Goal: Task Accomplishment & Management: Manage account settings

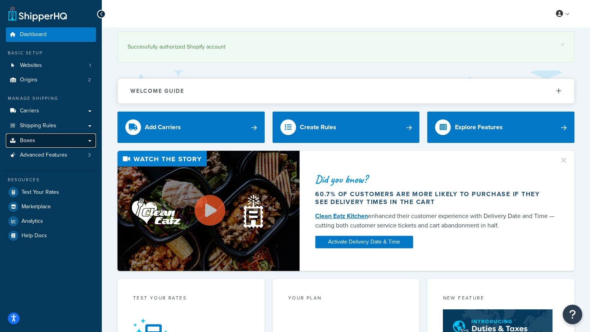
click at [65, 137] on link "Boxes" at bounding box center [51, 140] width 90 height 14
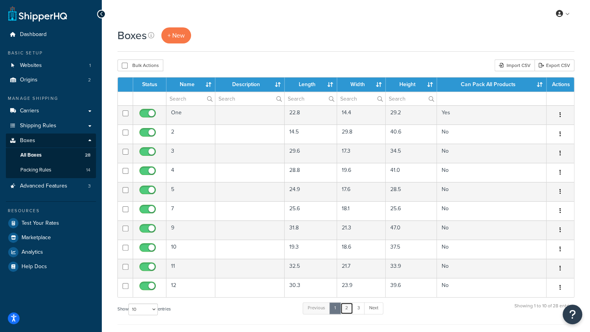
click at [347, 305] on link "2" at bounding box center [346, 308] width 13 height 12
click at [356, 305] on link "3" at bounding box center [357, 308] width 13 height 12
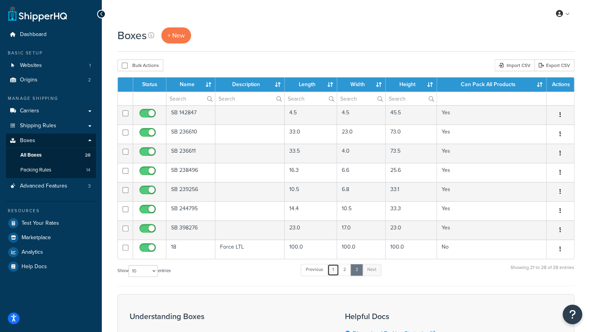
click at [332, 269] on link "1" at bounding box center [333, 270] width 12 height 12
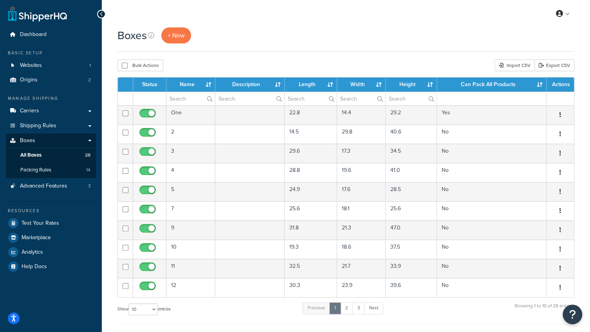
click at [345, 32] on div "Boxes + New" at bounding box center [345, 35] width 457 height 16
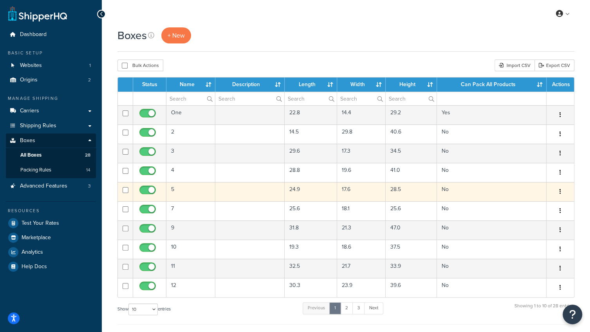
click at [171, 191] on td "5" at bounding box center [190, 191] width 49 height 19
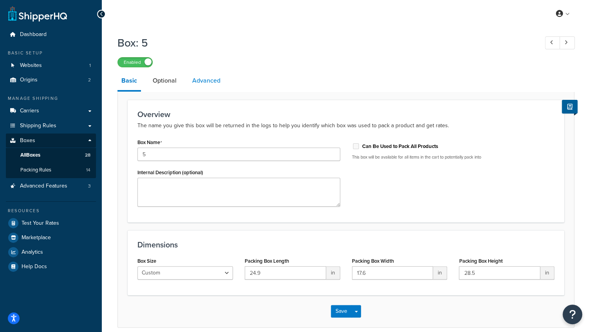
click at [203, 78] on link "Advanced" at bounding box center [206, 80] width 36 height 19
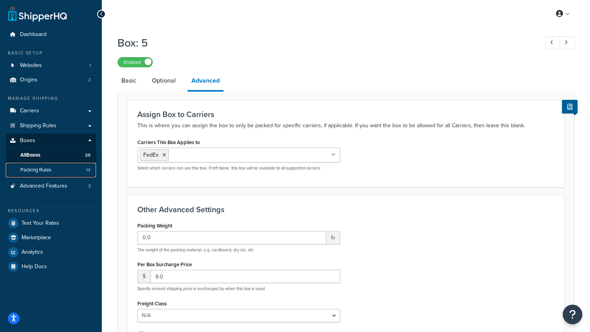
click at [51, 169] on span "Packing Rules" at bounding box center [35, 170] width 31 height 7
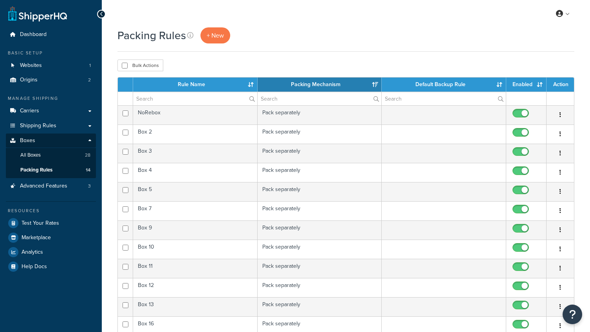
select select "15"
